Goal: Information Seeking & Learning: Learn about a topic

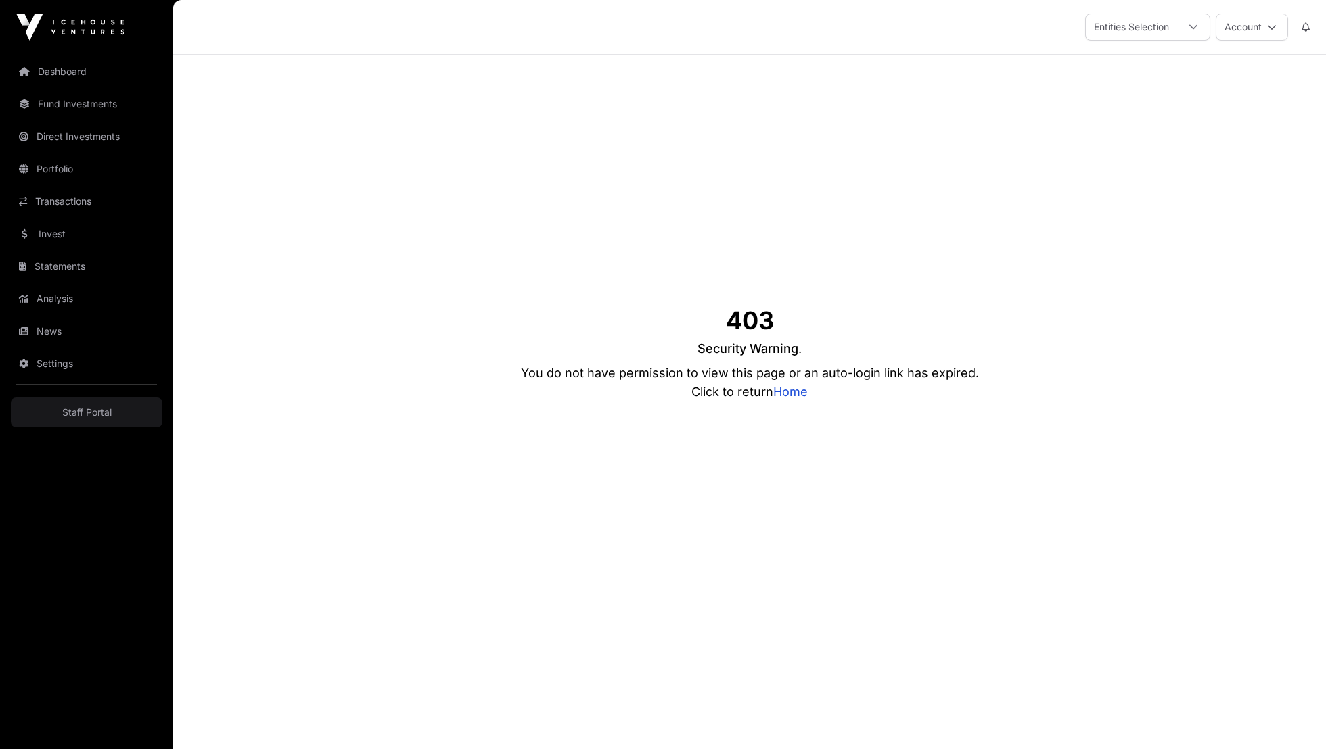
click at [797, 396] on link "Home" at bounding box center [790, 392] width 34 height 14
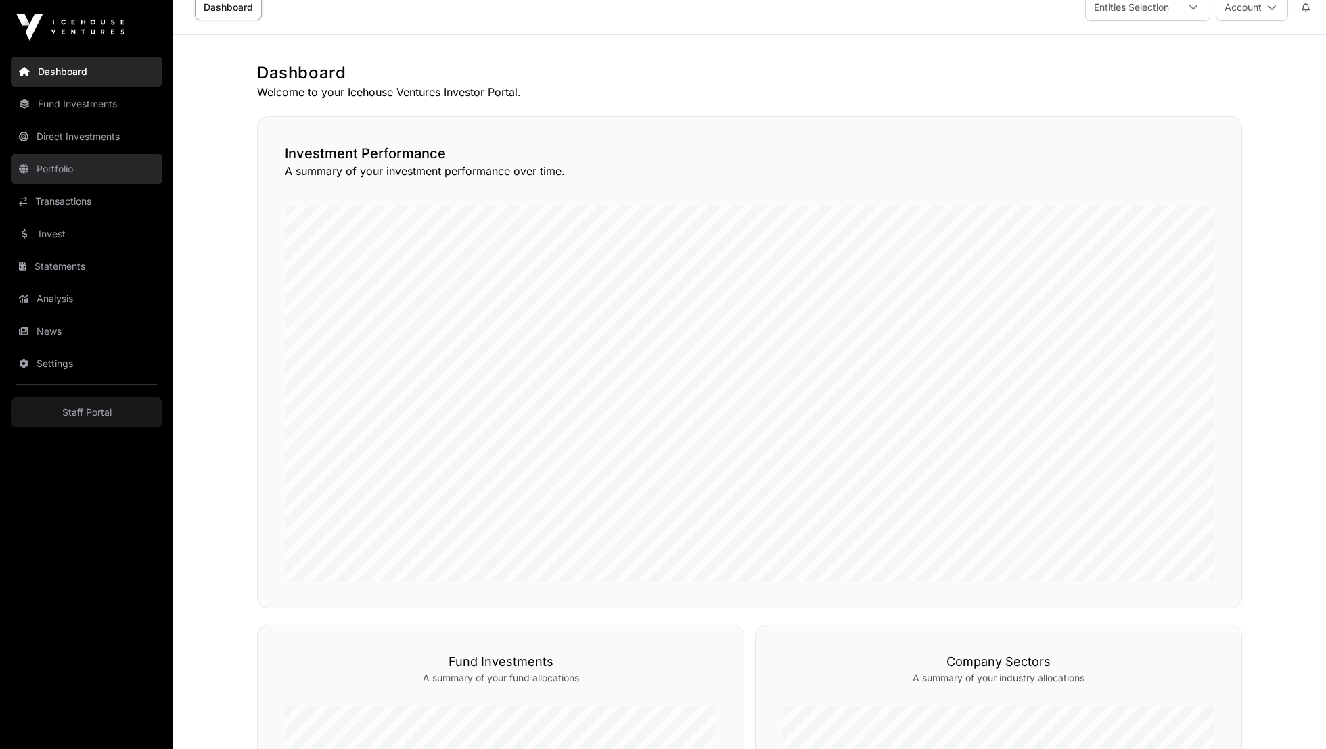
scroll to position [25, 0]
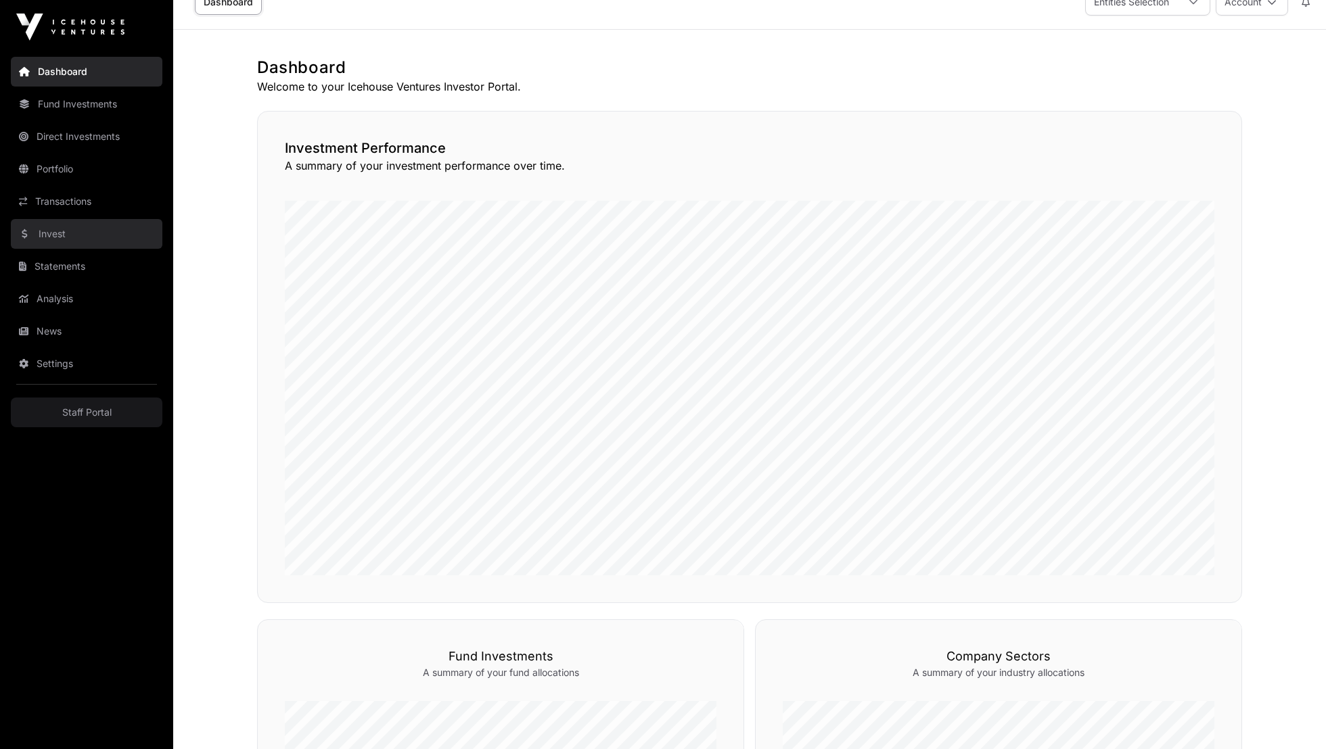
click at [84, 245] on link "Invest" at bounding box center [87, 234] width 152 height 30
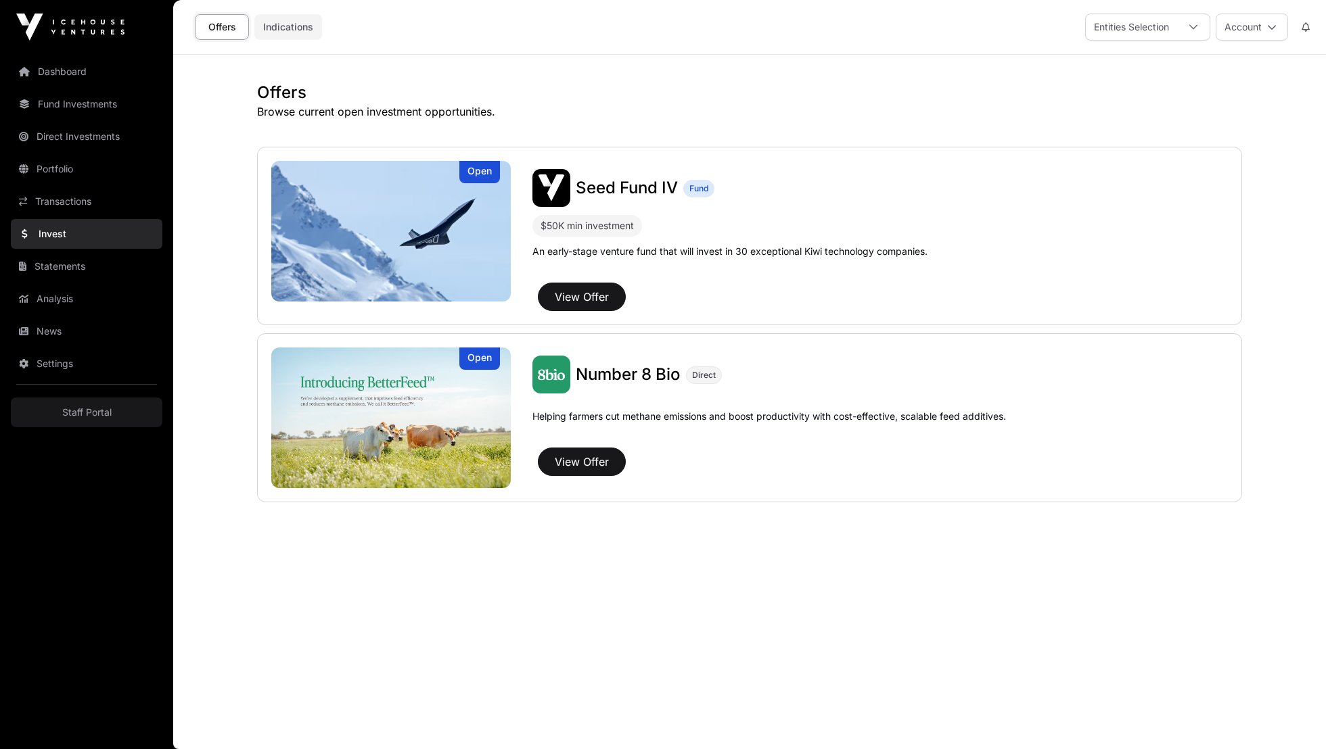
click at [281, 30] on link "Indications" at bounding box center [288, 27] width 68 height 26
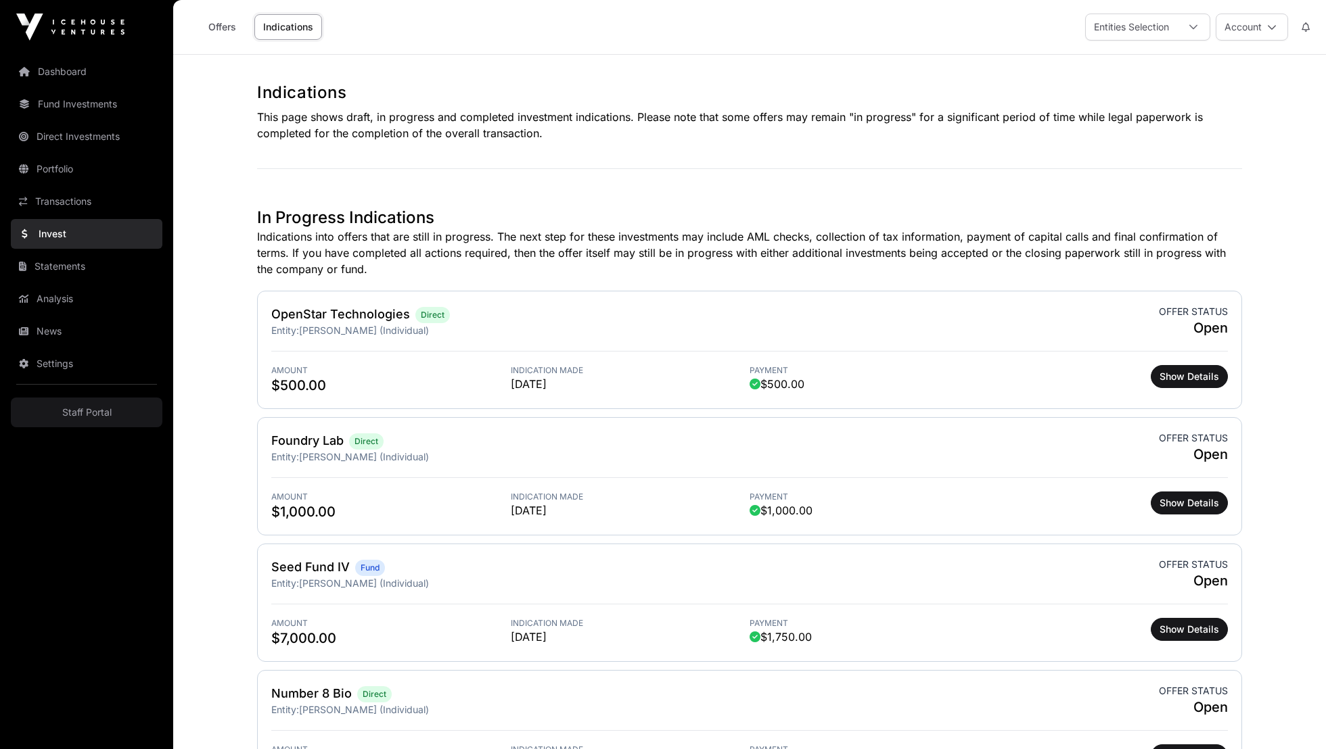
click at [75, 20] on img at bounding box center [70, 27] width 108 height 27
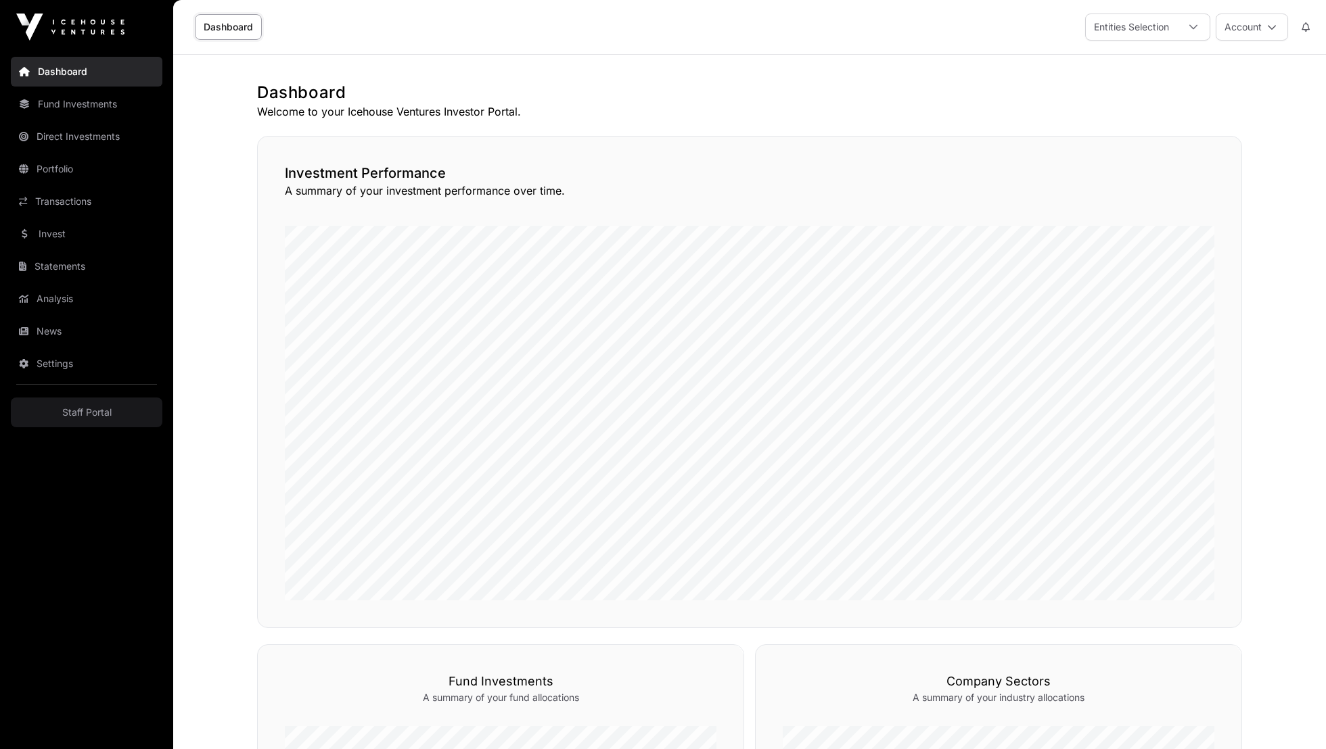
scroll to position [25, 0]
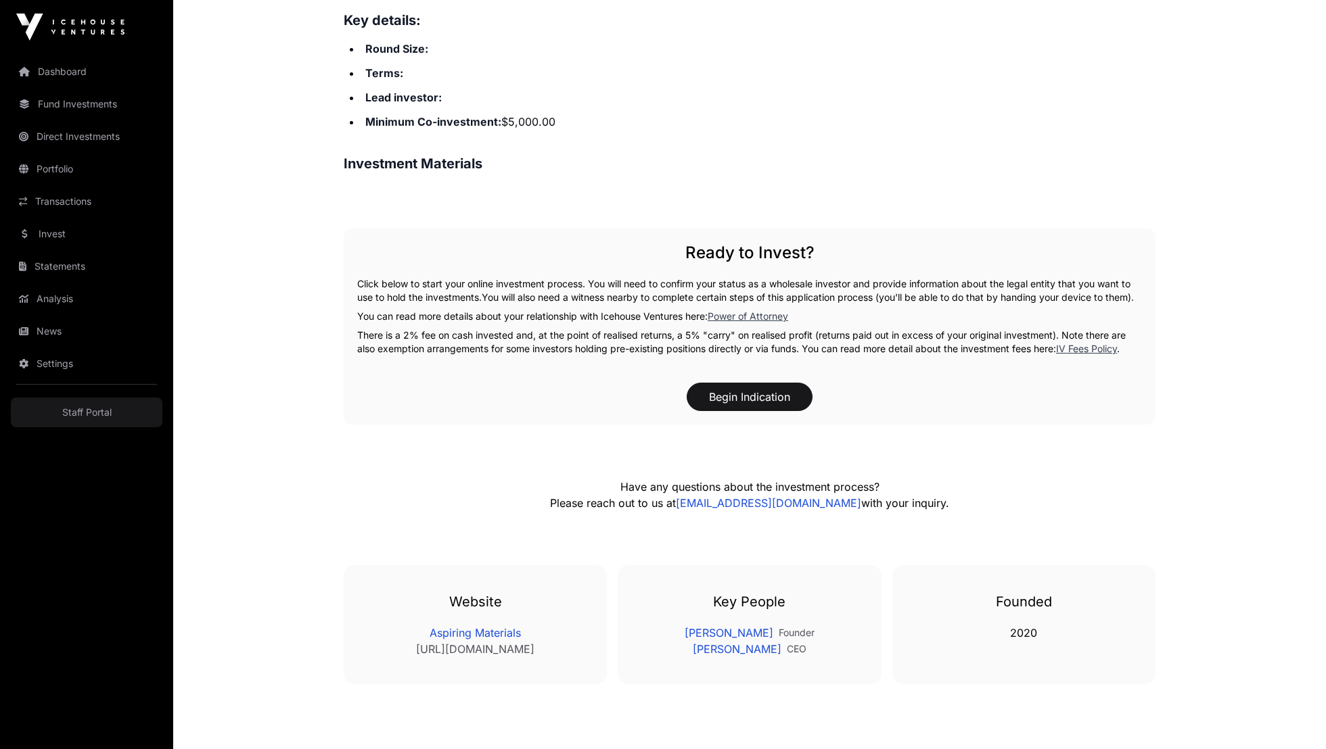
scroll to position [735, 0]
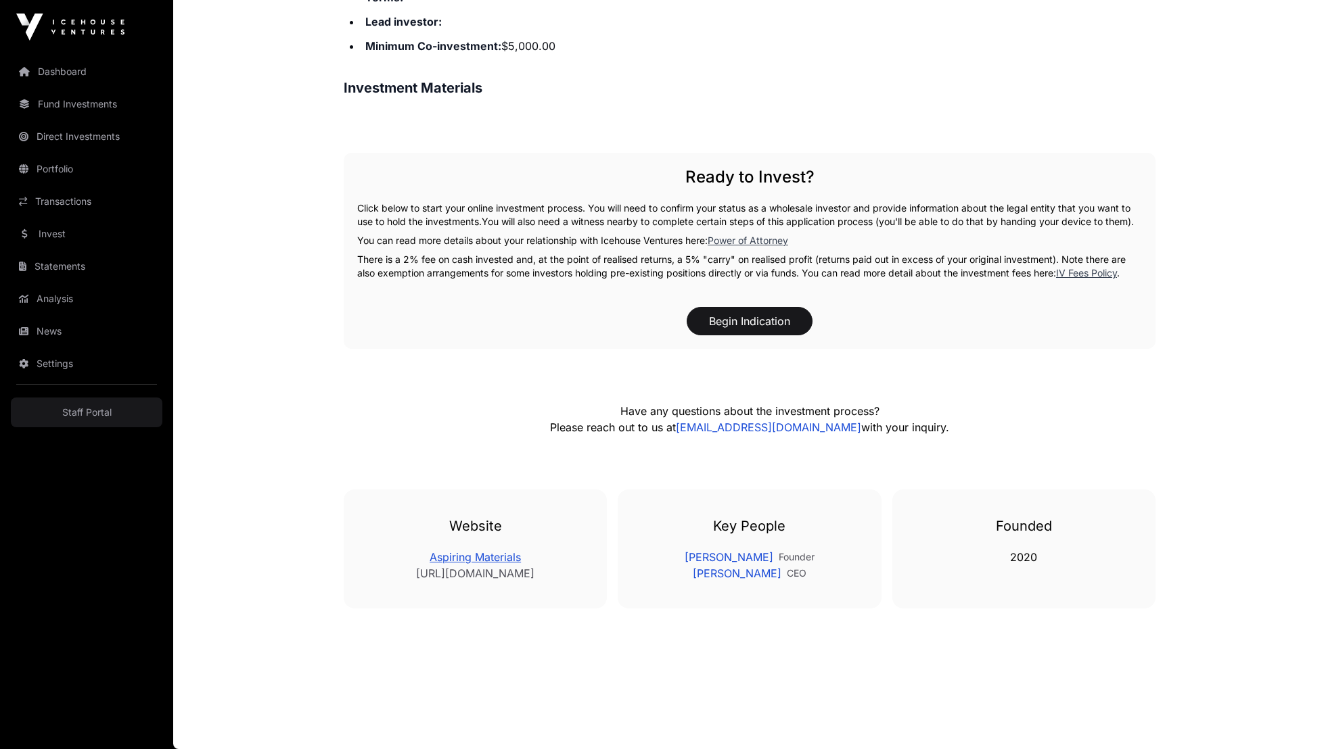
click at [485, 557] on link "Aspiring Materials" at bounding box center [475, 557] width 209 height 16
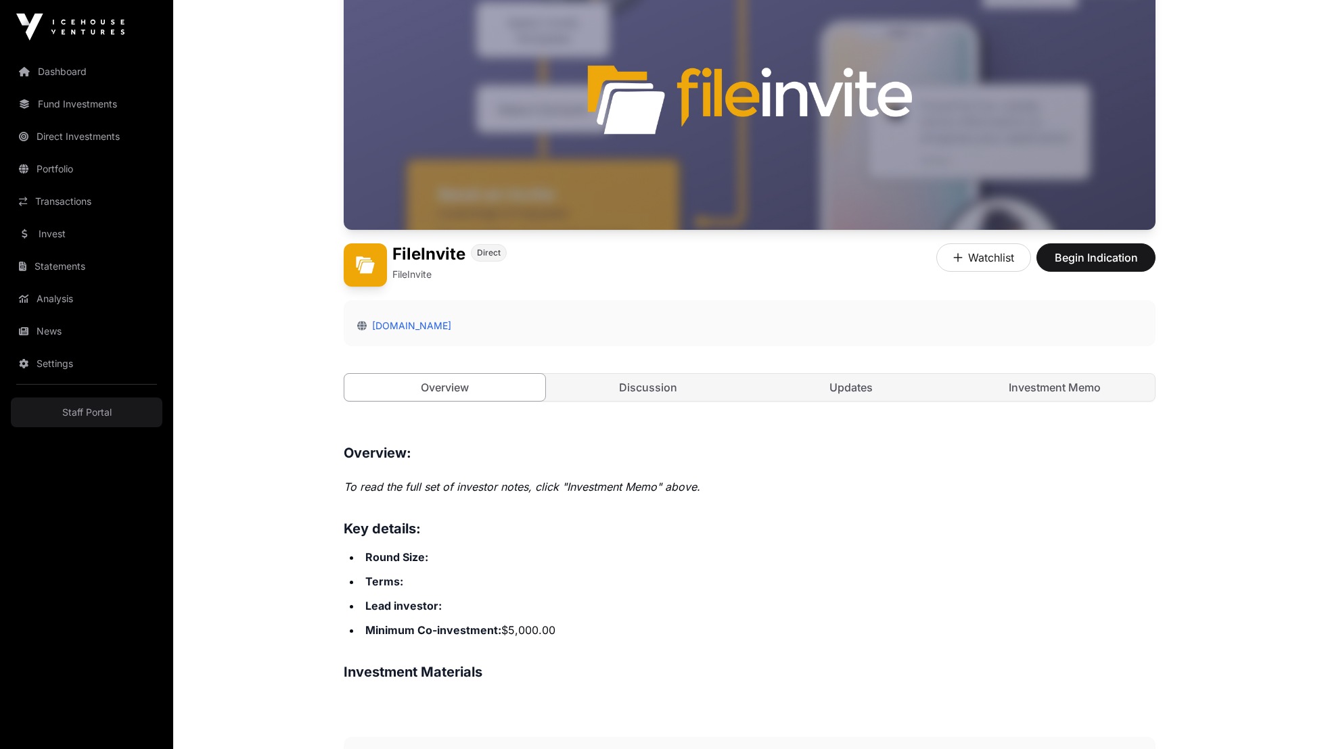
scroll to position [139, 0]
click at [394, 324] on link "[DOMAIN_NAME]" at bounding box center [409, 324] width 85 height 11
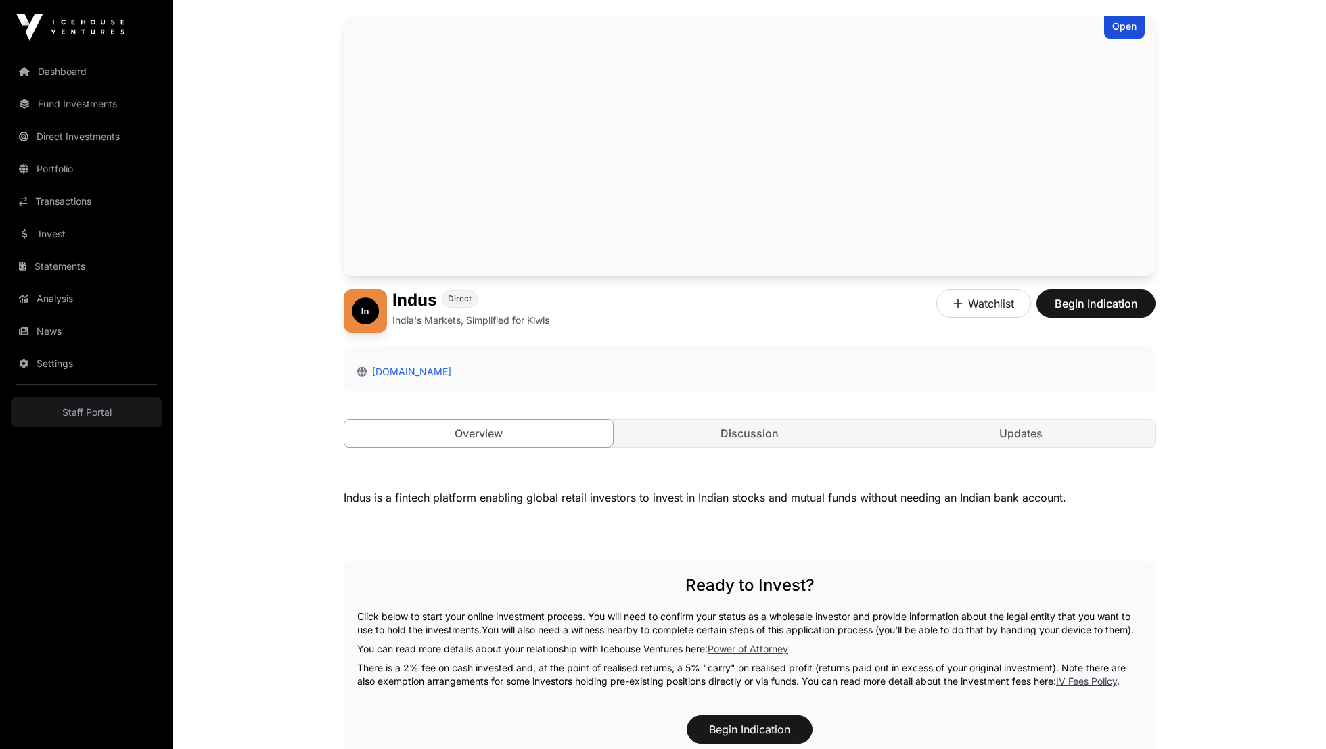
scroll to position [73, 0]
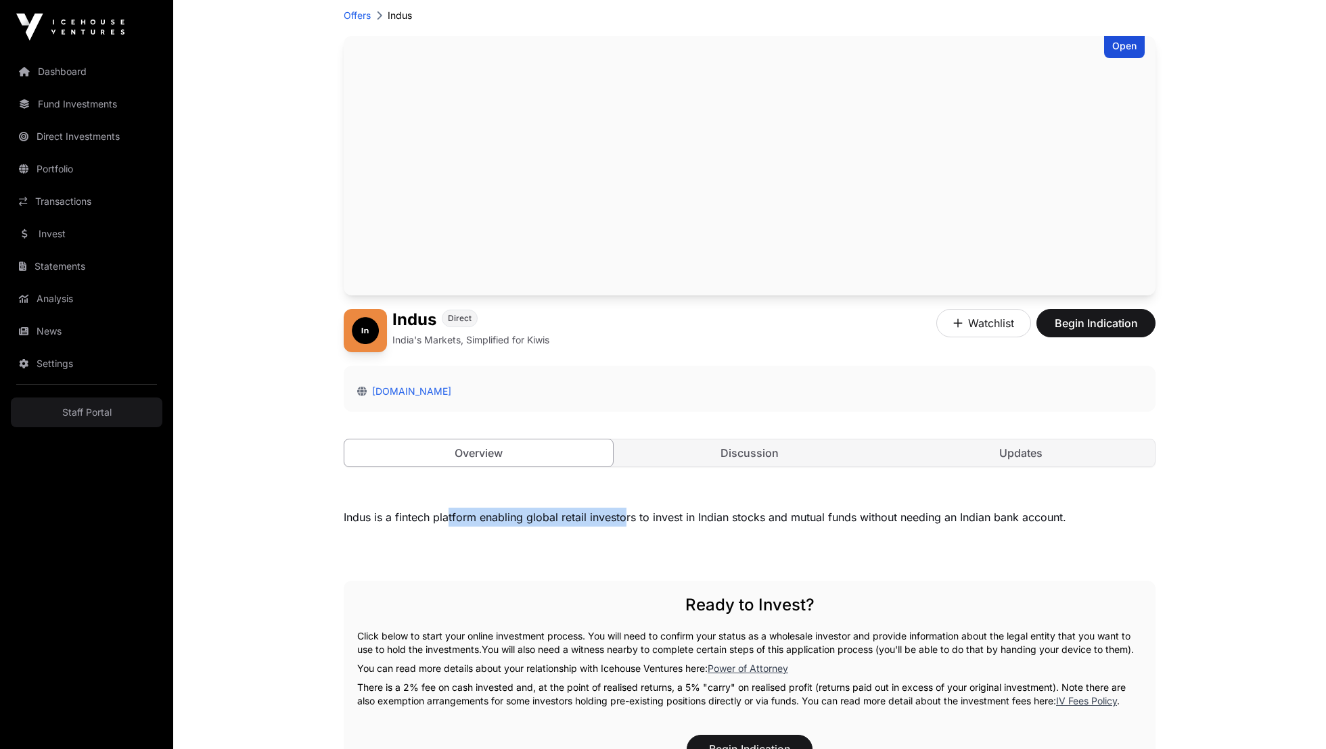
drag, startPoint x: 622, startPoint y: 519, endPoint x: 412, endPoint y: 520, distance: 210.4
click at [413, 519] on div "Indus is a fintech platform enabling global retail investors to invest in India…" at bounding box center [750, 517] width 812 height 19
click at [412, 520] on div "Indus is a fintech platform enabling global retail investors to invest in India…" at bounding box center [750, 517] width 812 height 19
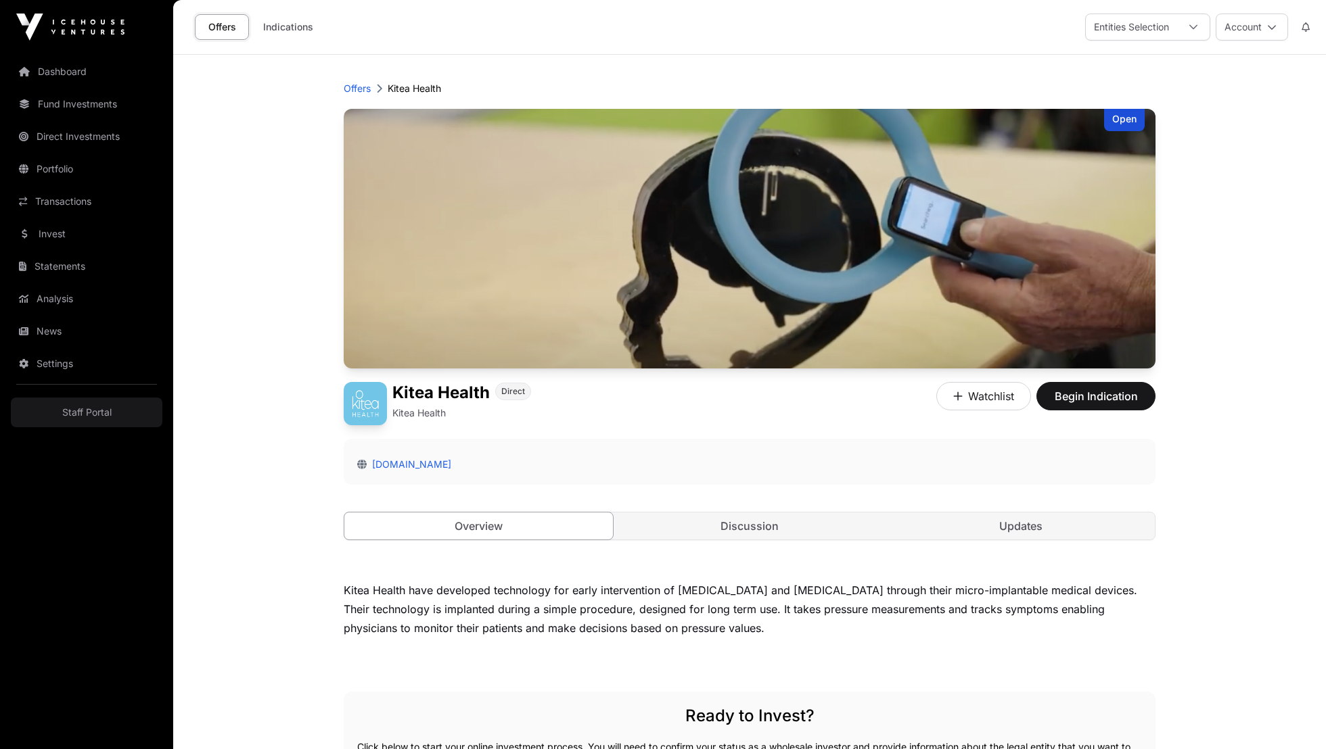
drag, startPoint x: 513, startPoint y: 581, endPoint x: 513, endPoint y: 597, distance: 16.2
click at [513, 597] on div "Kitea Health have developed technology for early intervention of heart failure …" at bounding box center [750, 609] width 812 height 57
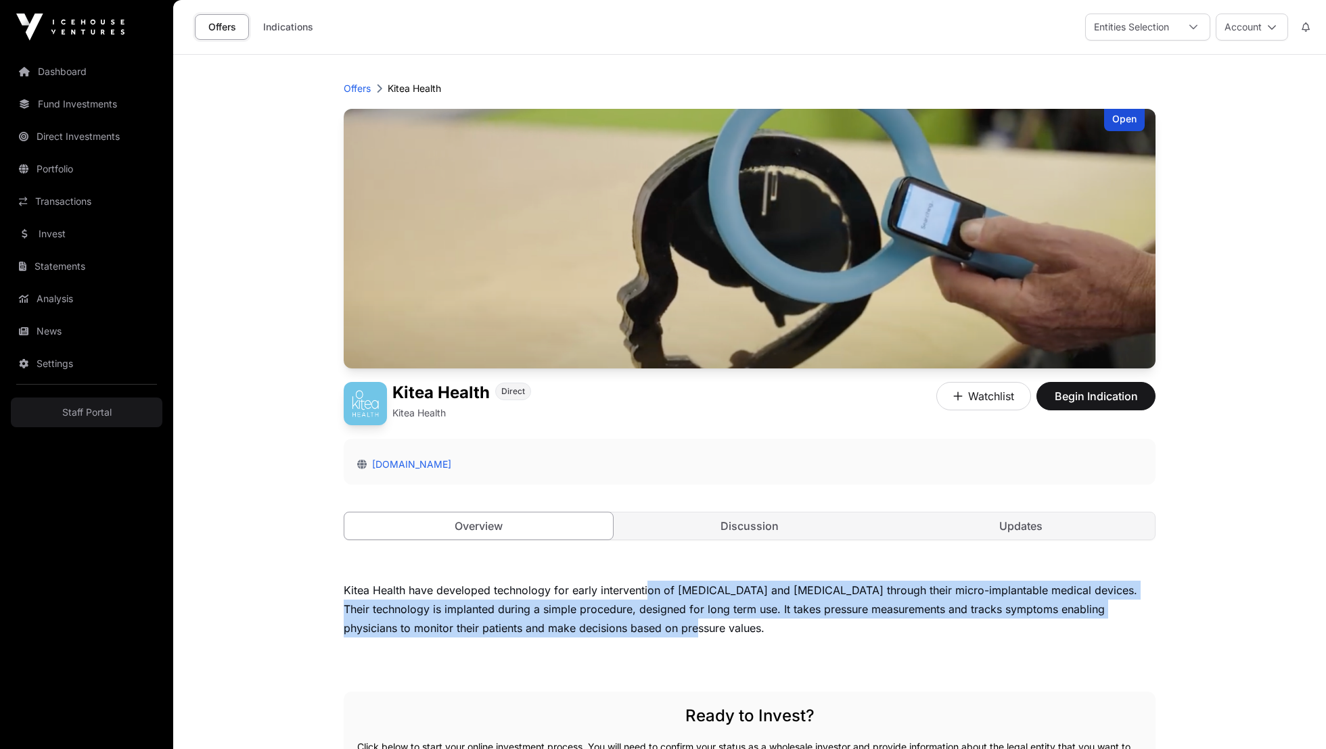
drag, startPoint x: 647, startPoint y: 589, endPoint x: 638, endPoint y: 624, distance: 36.4
click at [638, 624] on div "Kitea Health have developed technology for early intervention of heart failure …" at bounding box center [750, 609] width 812 height 57
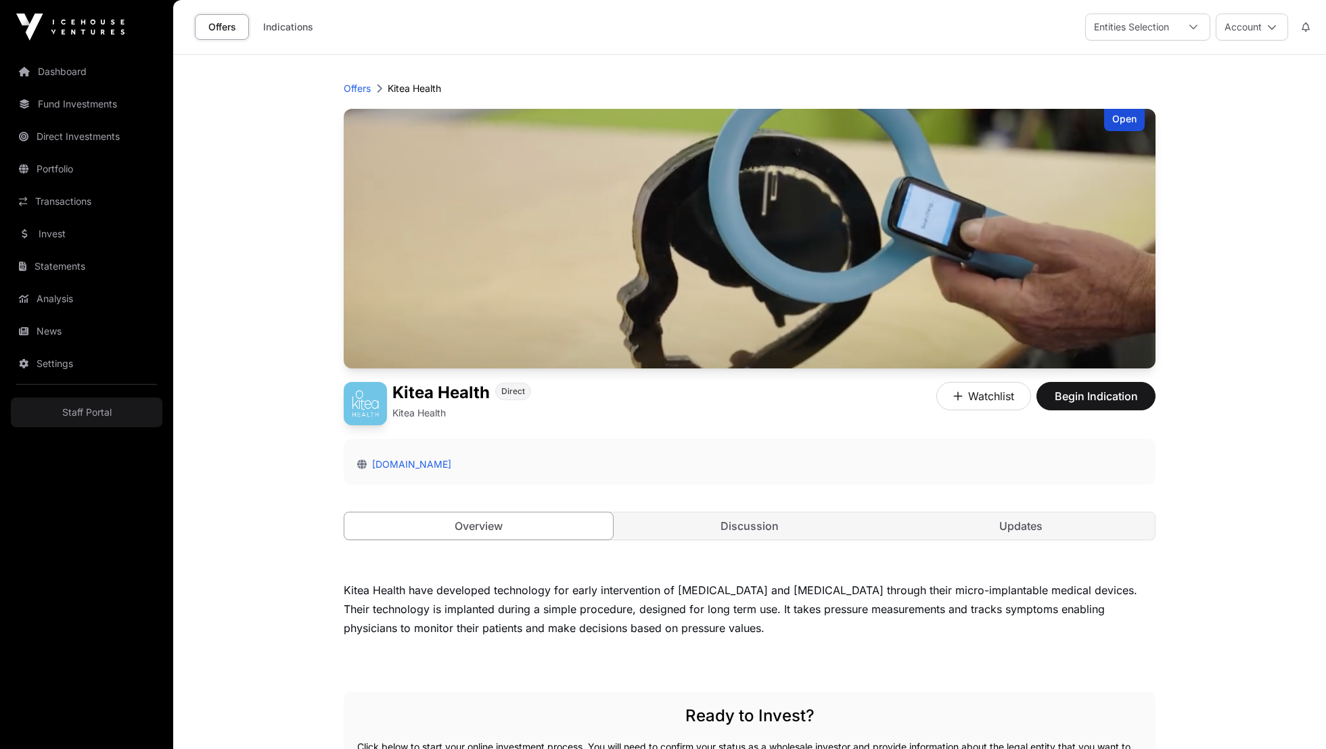
drag, startPoint x: 762, startPoint y: 560, endPoint x: 755, endPoint y: 624, distance: 64.6
click at [755, 624] on div "Offers Kitea Health Open Kitea Health Direct Kitea Health Watchlist Begin Indic…" at bounding box center [750, 631] width 866 height 1153
click at [755, 624] on div "Kitea Health have developed technology for early intervention of heart failure …" at bounding box center [750, 609] width 812 height 57
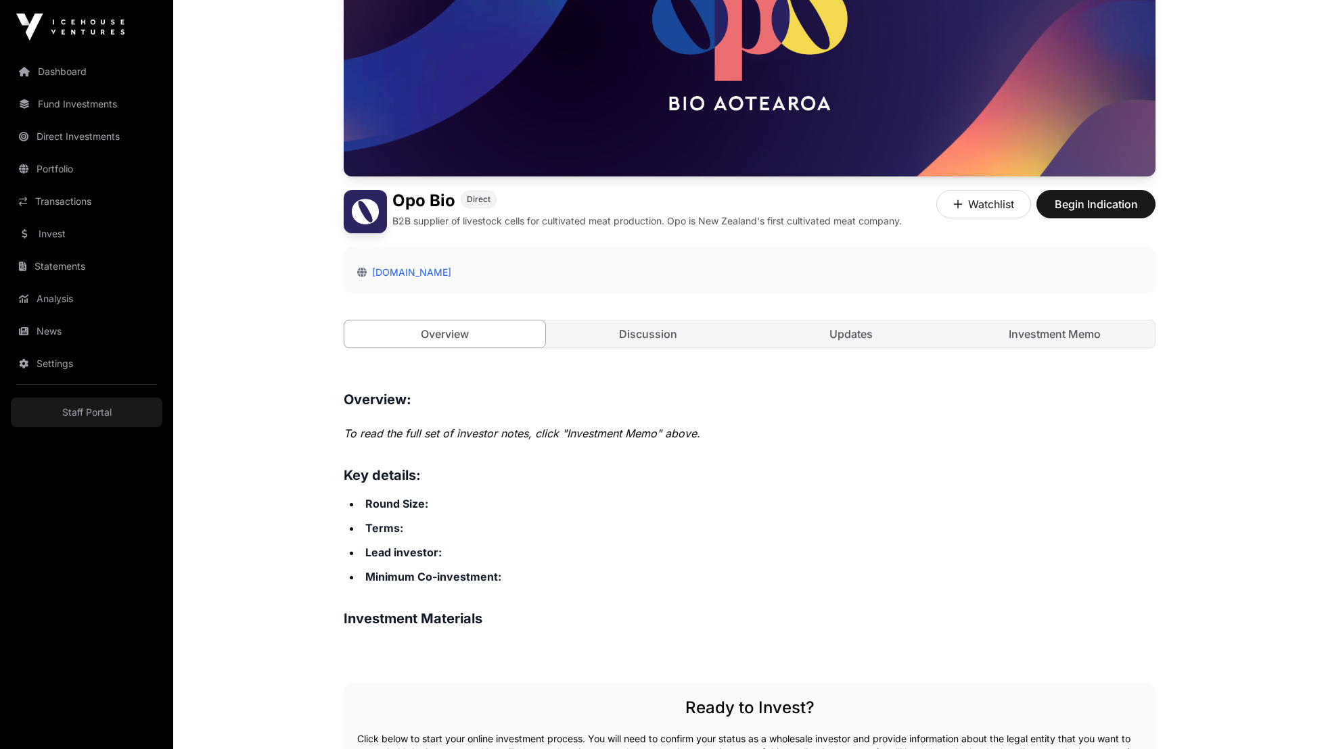
scroll to position [223, 0]
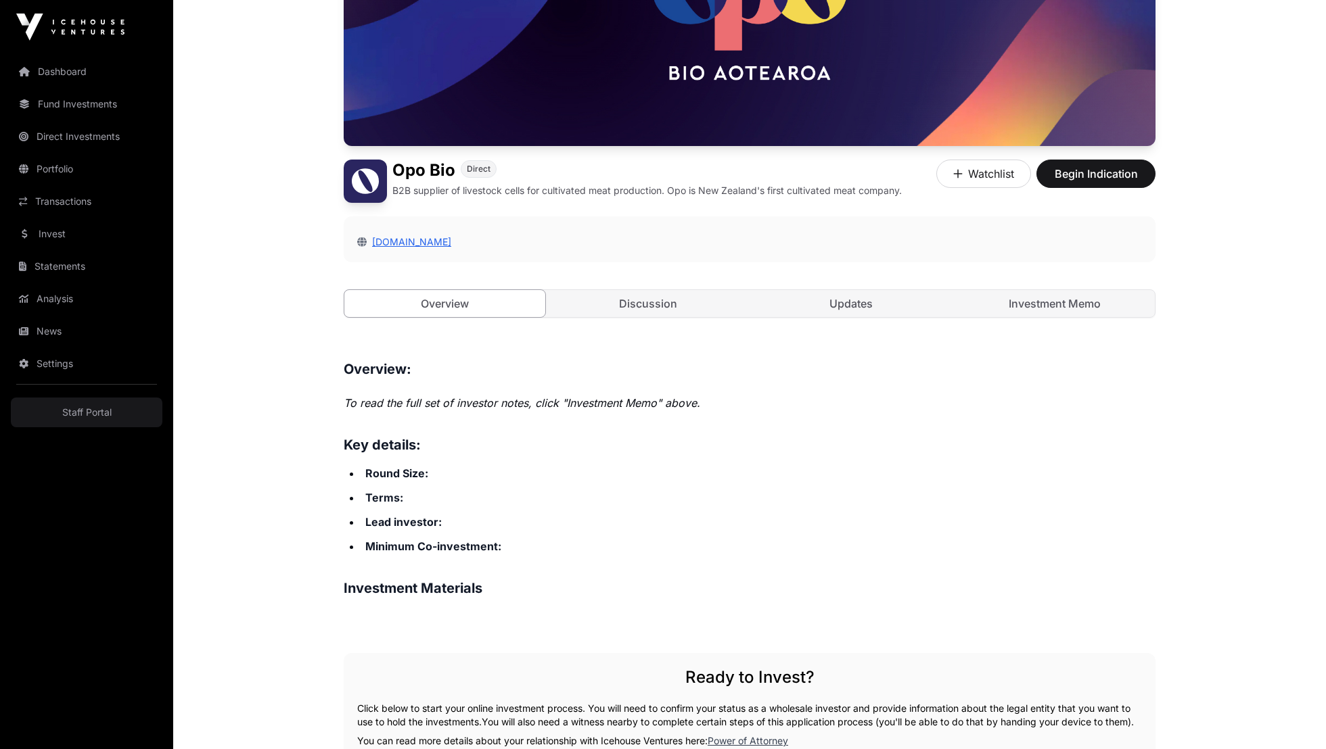
click at [407, 241] on link "opobio.com" at bounding box center [409, 241] width 85 height 11
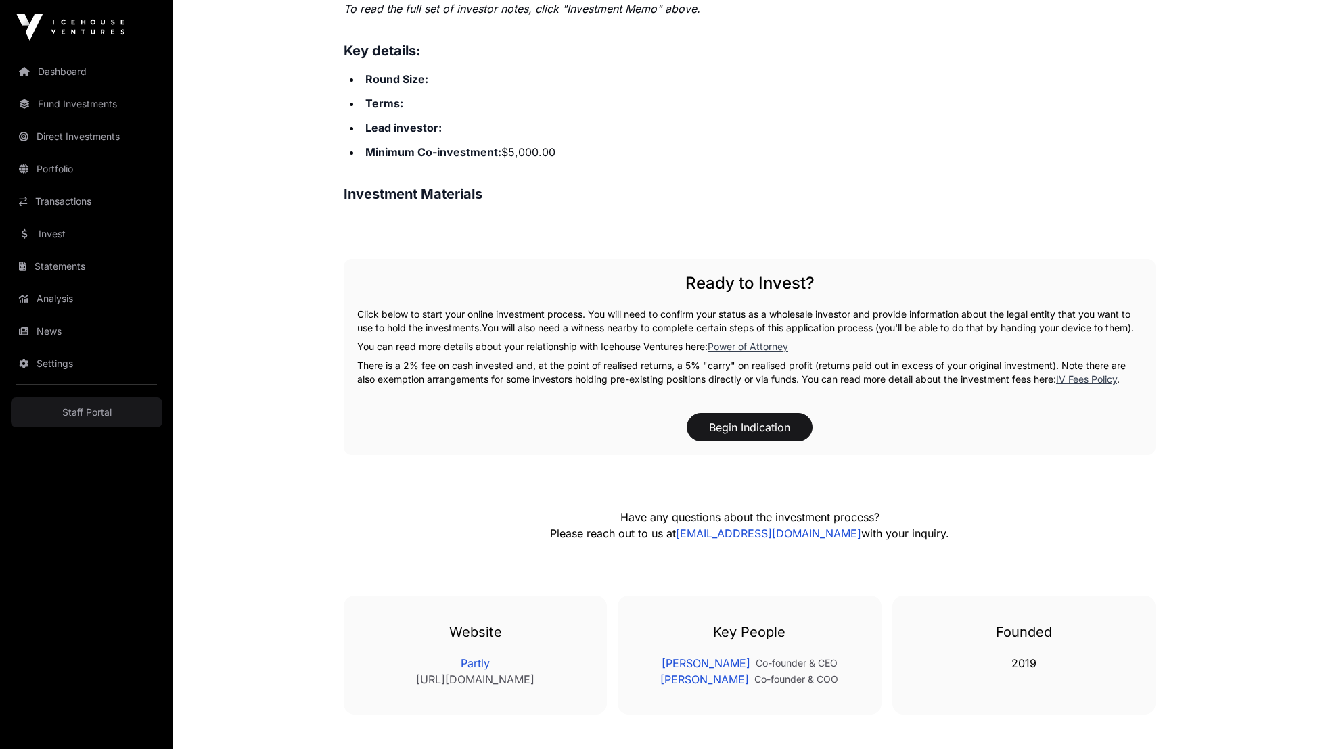
scroll to position [735, 0]
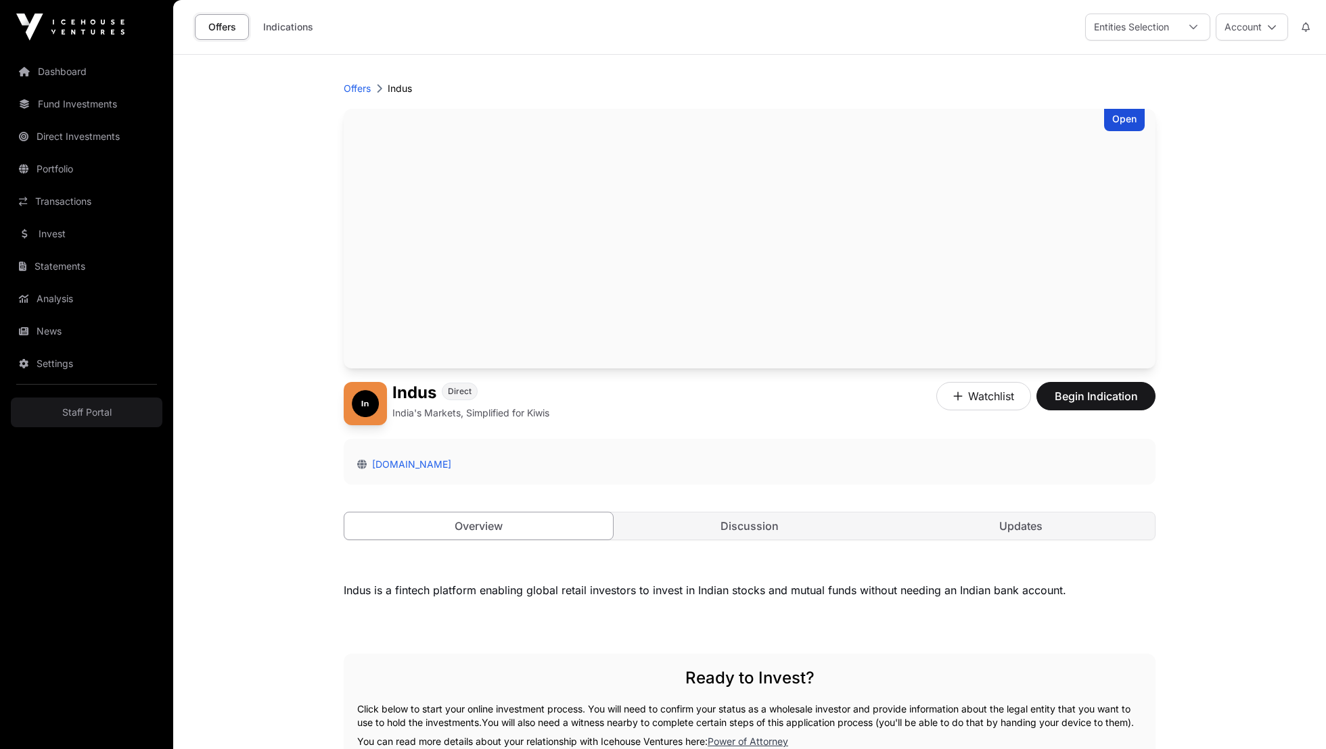
click at [386, 458] on div "[DOMAIN_NAME]" at bounding box center [749, 465] width 785 height 14
click at [386, 461] on link "[DOMAIN_NAME]" at bounding box center [409, 464] width 85 height 11
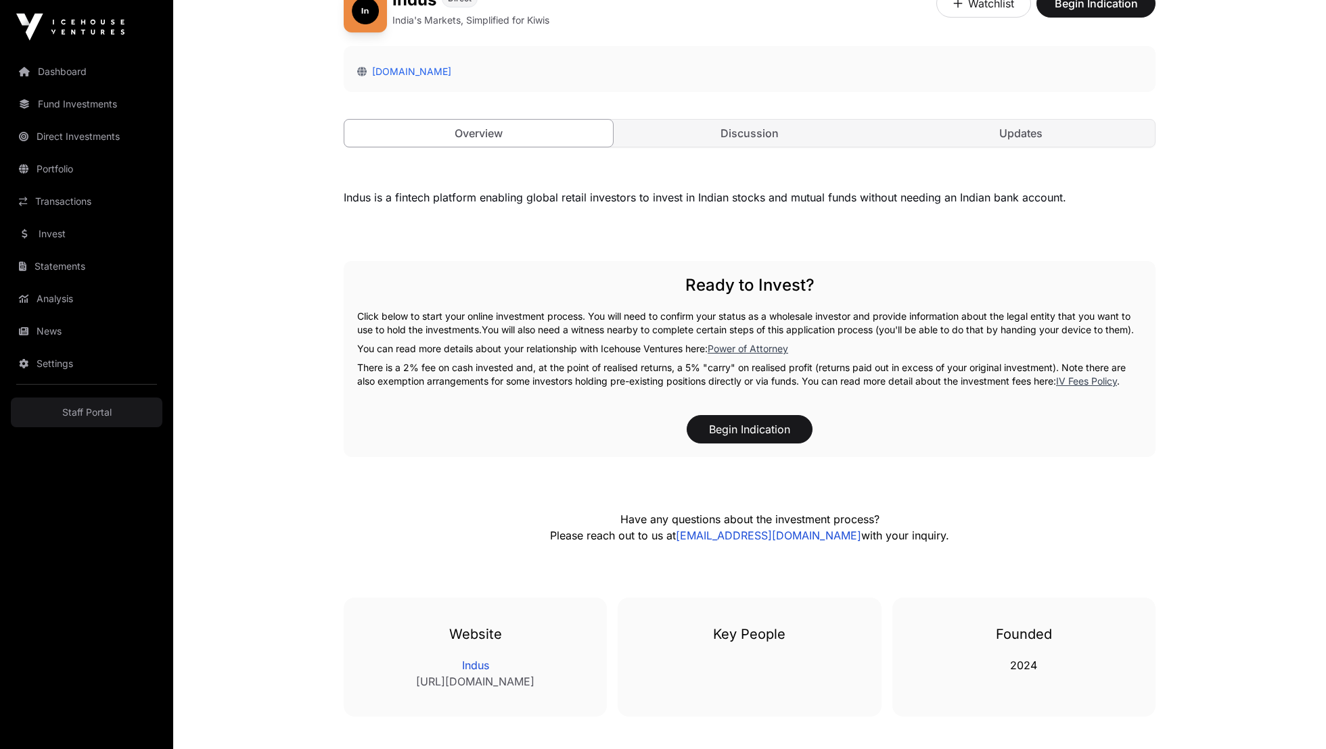
scroll to position [513, 0]
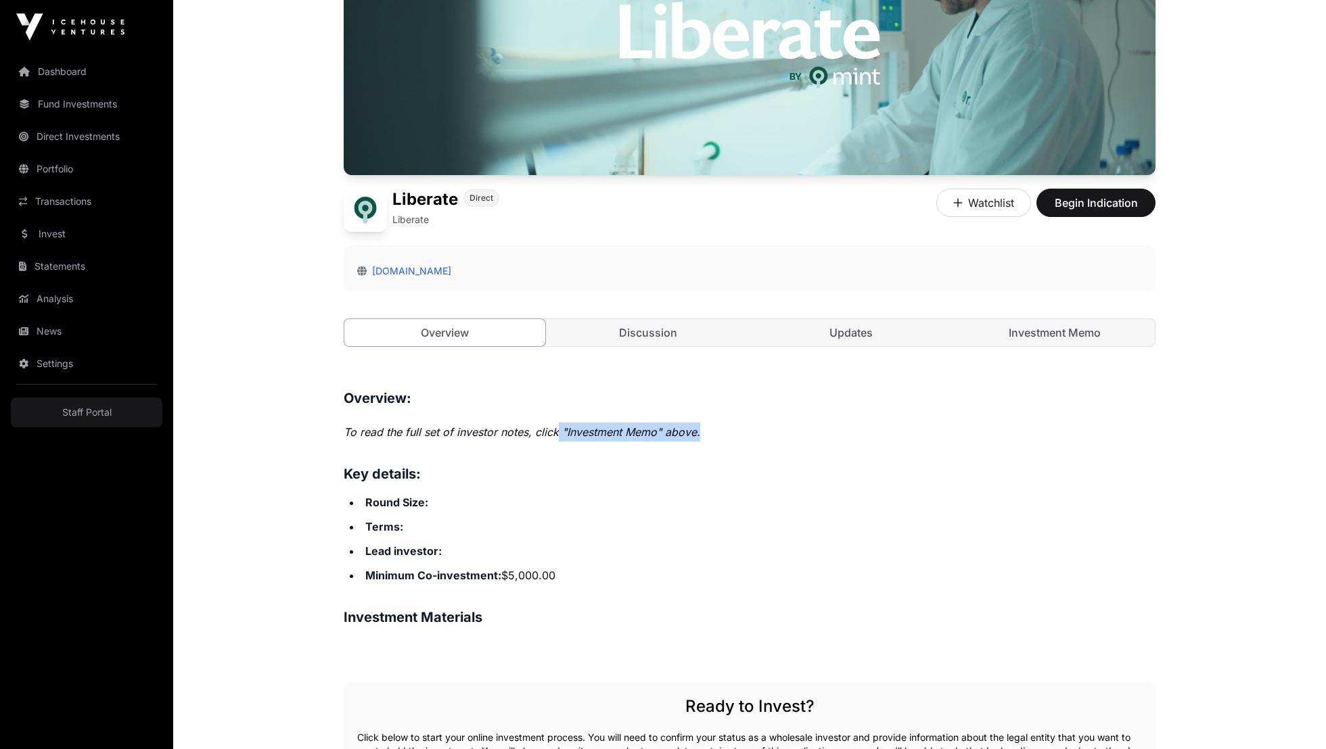
drag, startPoint x: 578, startPoint y: 431, endPoint x: 918, endPoint y: 431, distance: 340.2
click at [902, 431] on p "To read the full set of investor notes, click "Investment Memo" above." at bounding box center [750, 432] width 812 height 19
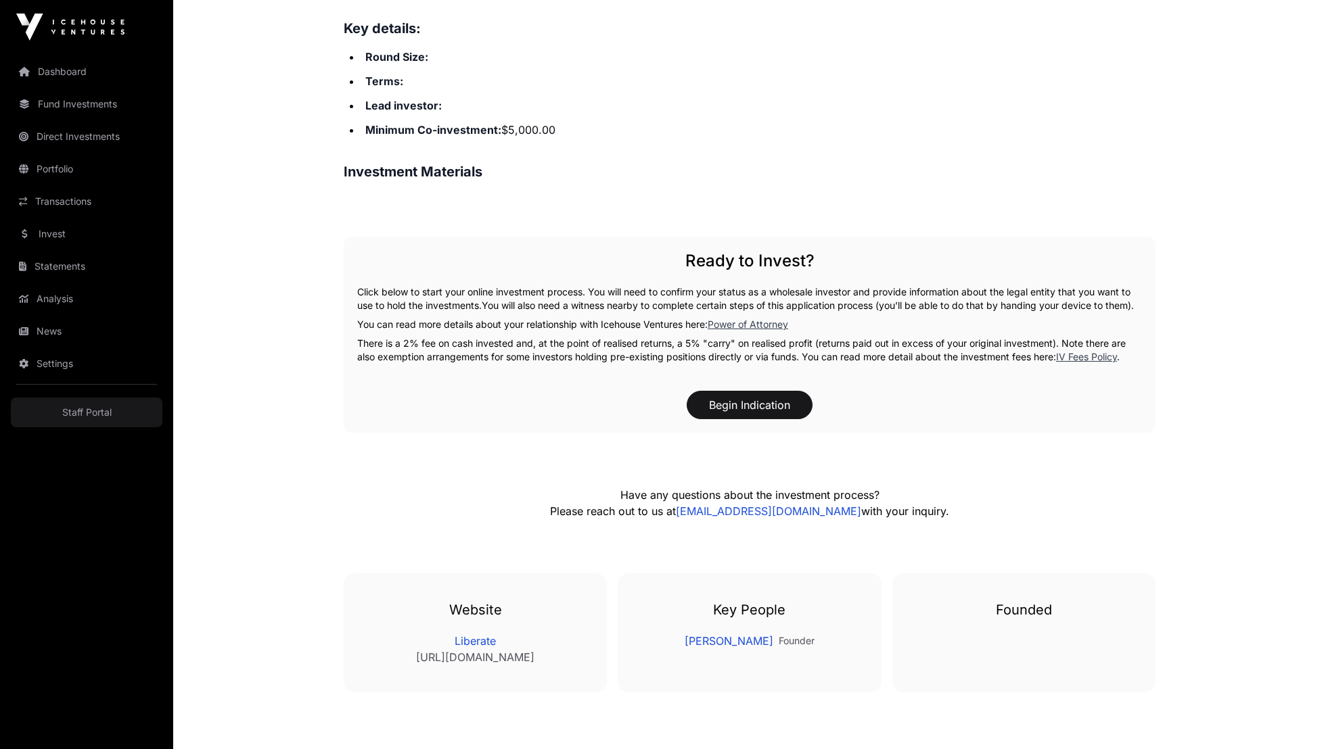
scroll to position [659, 0]
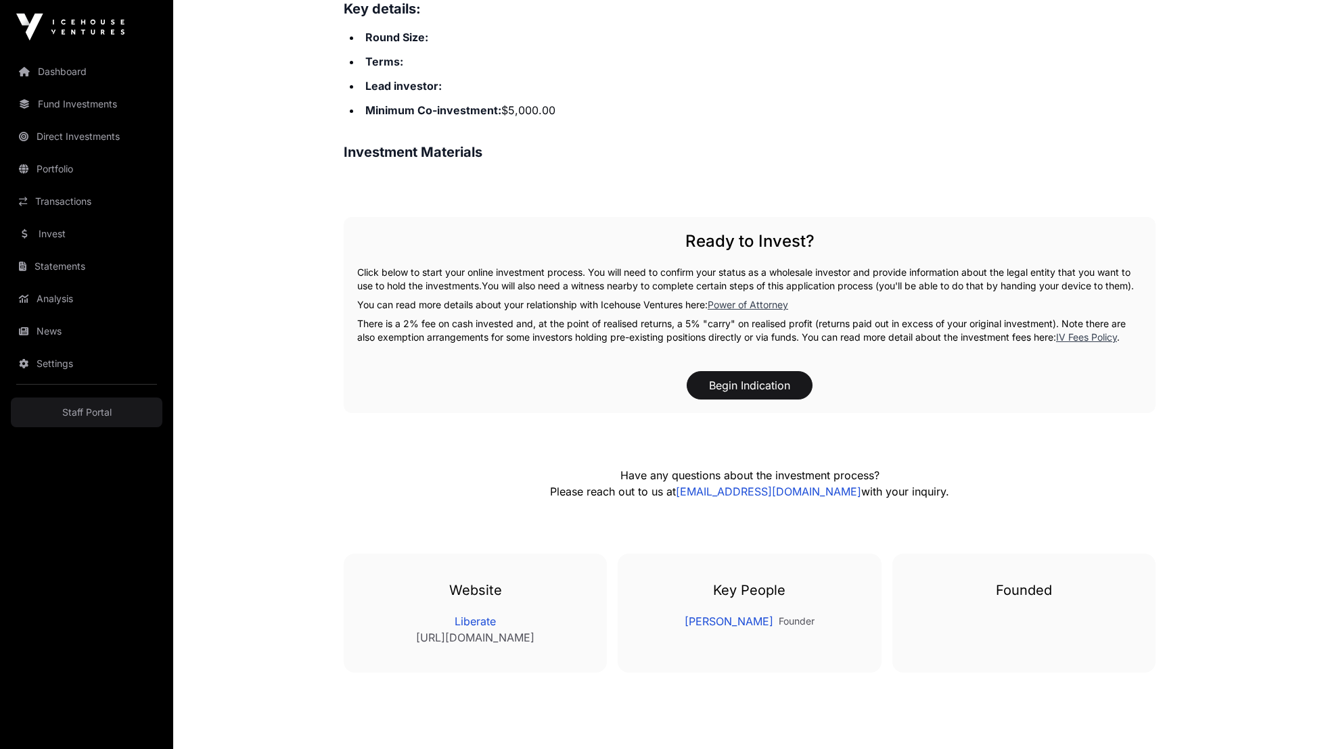
drag, startPoint x: 490, startPoint y: 628, endPoint x: 500, endPoint y: 623, distance: 10.6
click at [490, 628] on link "Liberate" at bounding box center [475, 622] width 209 height 16
